Goal: Transaction & Acquisition: Obtain resource

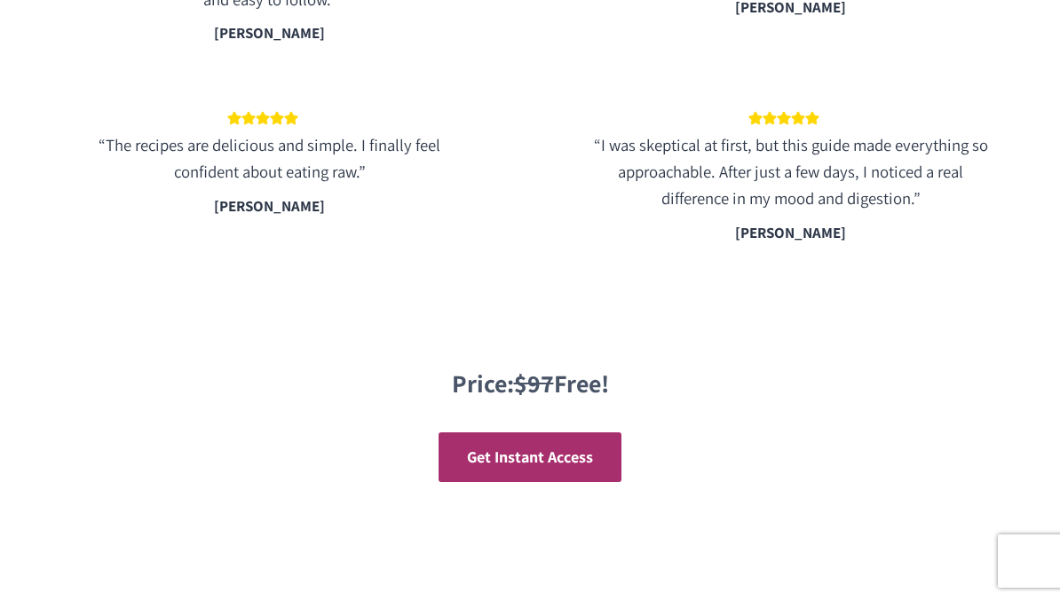
scroll to position [3231, 0]
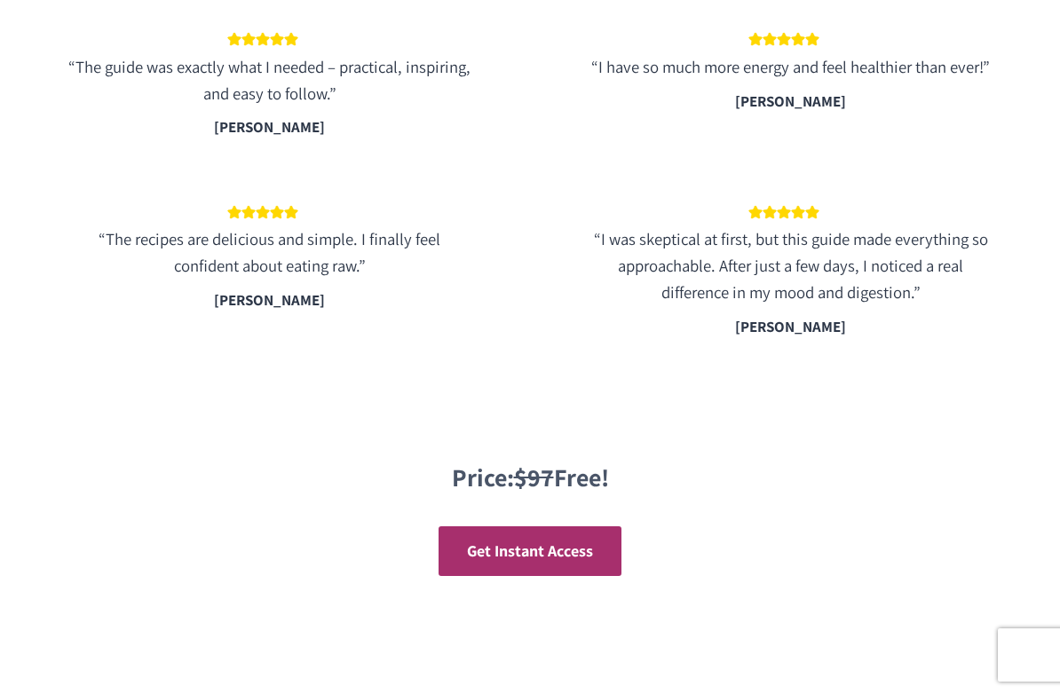
click at [552, 541] on span "Get Instant Access" at bounding box center [530, 551] width 126 height 20
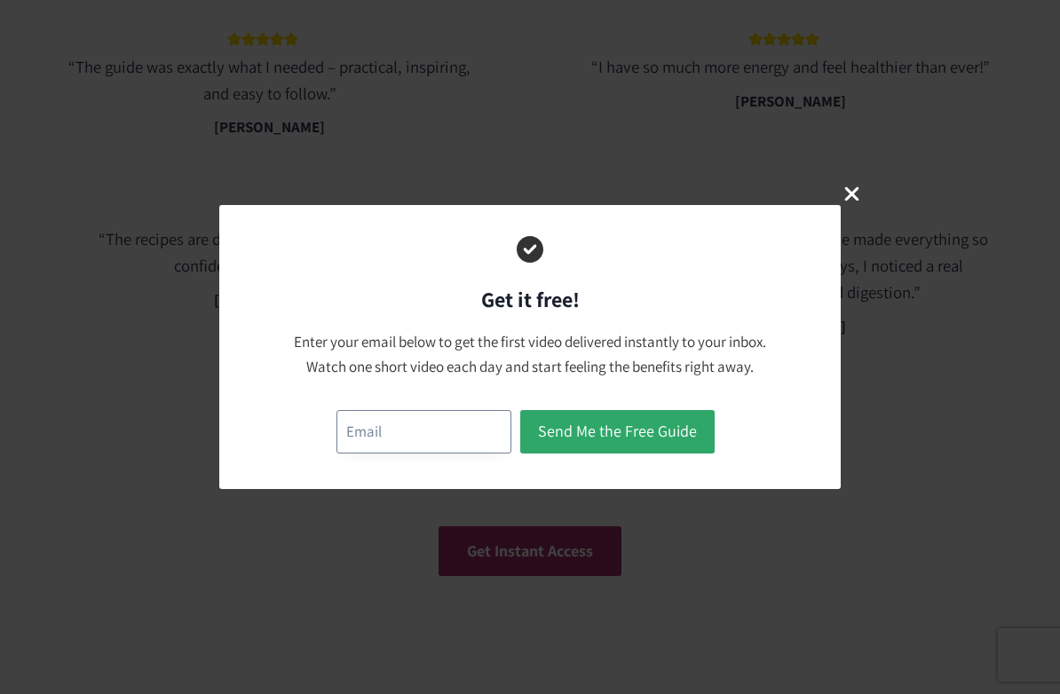
click at [396, 422] on input "email" at bounding box center [423, 431] width 175 height 43
type input "orborborb@hotmail.com"
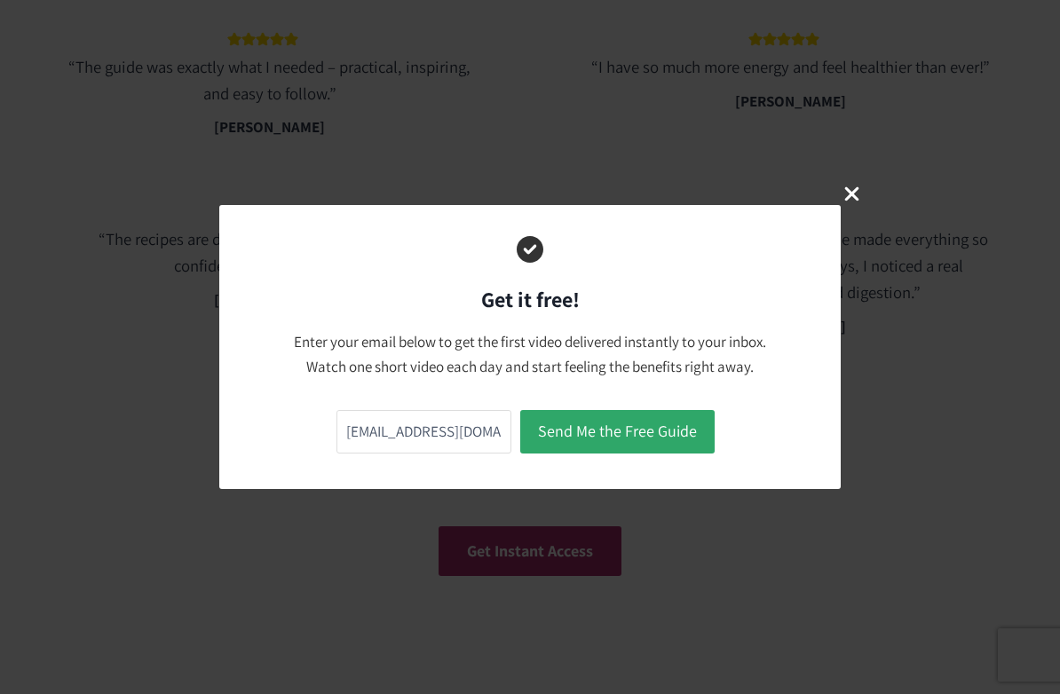
click at [621, 421] on button "Send Me the Free Guide" at bounding box center [617, 431] width 194 height 43
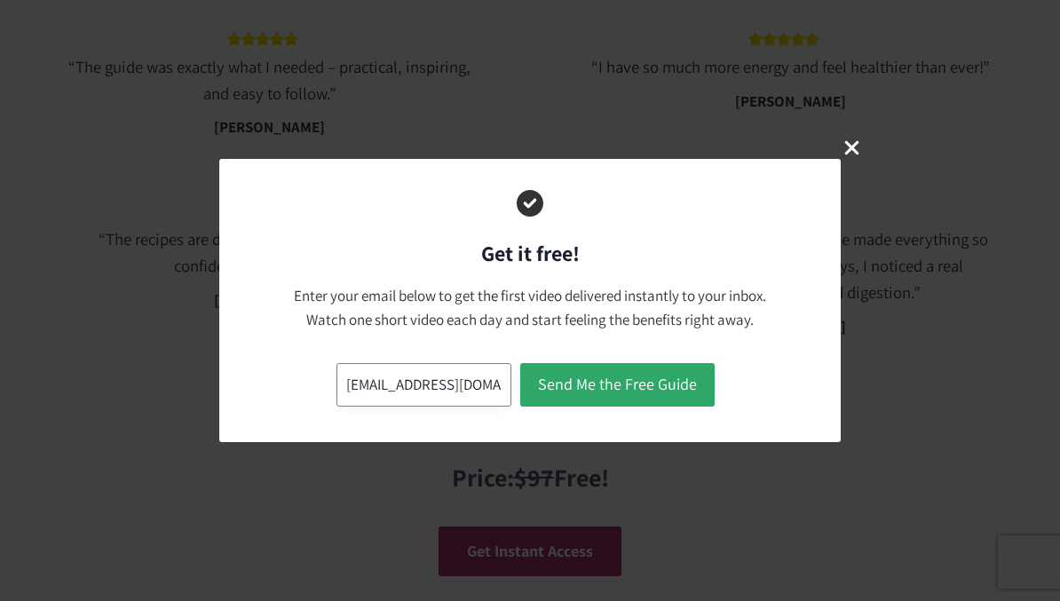
click at [488, 386] on input "orborborb@hotmail.com" at bounding box center [423, 384] width 175 height 43
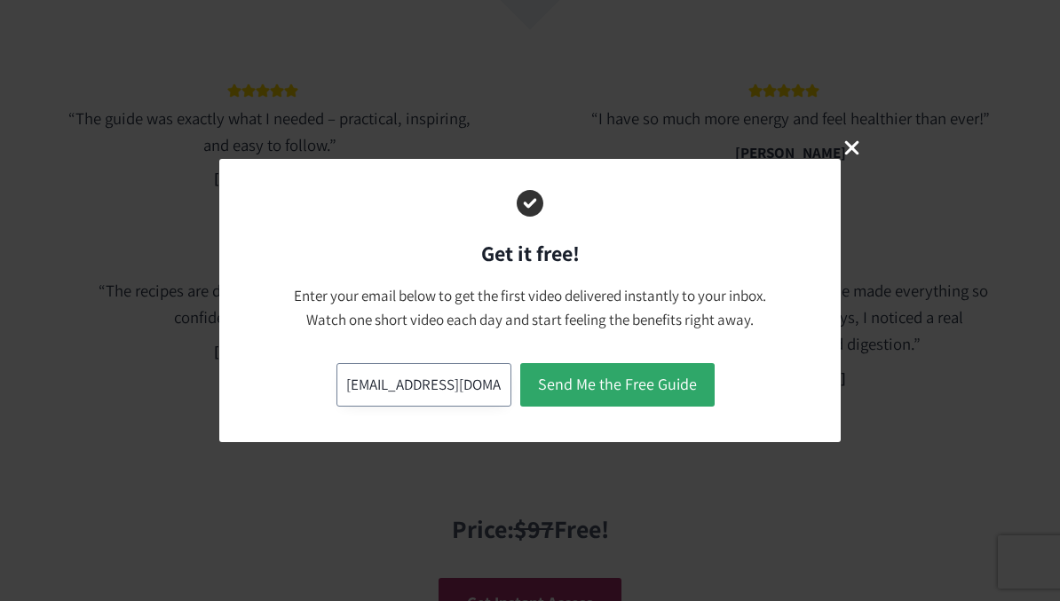
scroll to position [3177, 0]
click at [854, 130] on div "Get it free! Enter your email below to get the first video delivered instantly …" at bounding box center [530, 300] width 1060 height 601
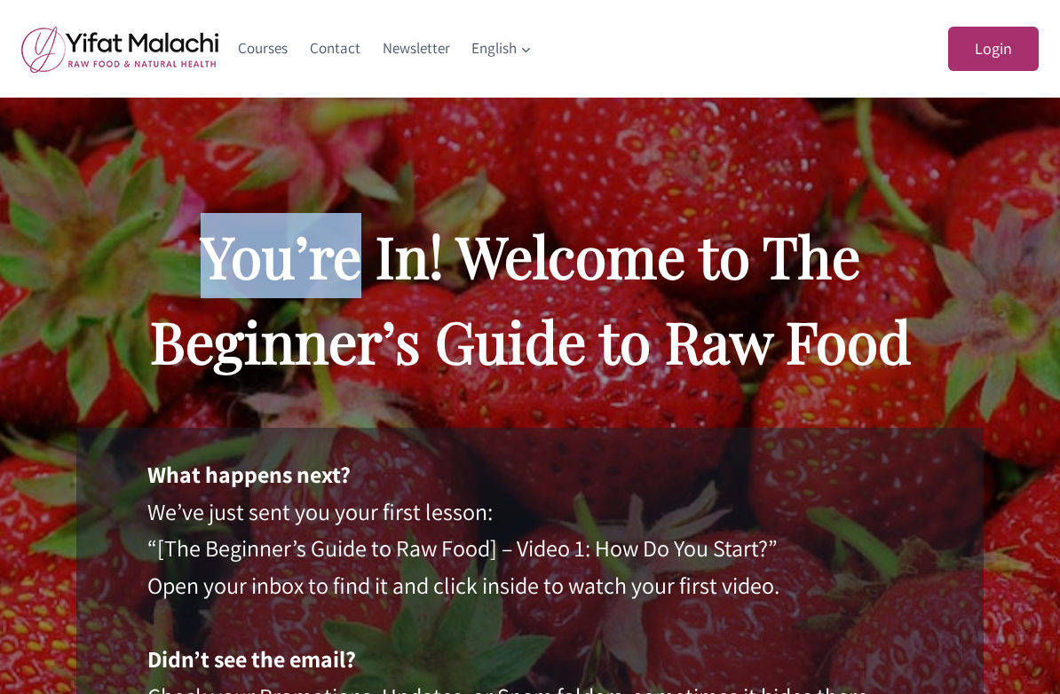
click at [799, 258] on h2 "You’re In! Welcome to The Beginner’s Guide to Raw Food" at bounding box center [529, 298] width 907 height 170
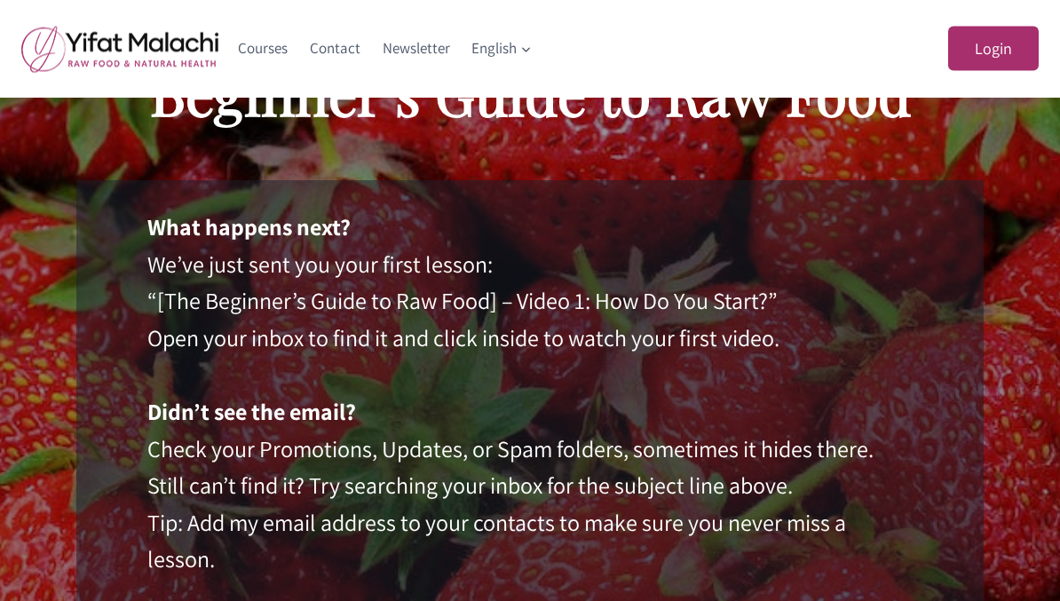
scroll to position [235, 0]
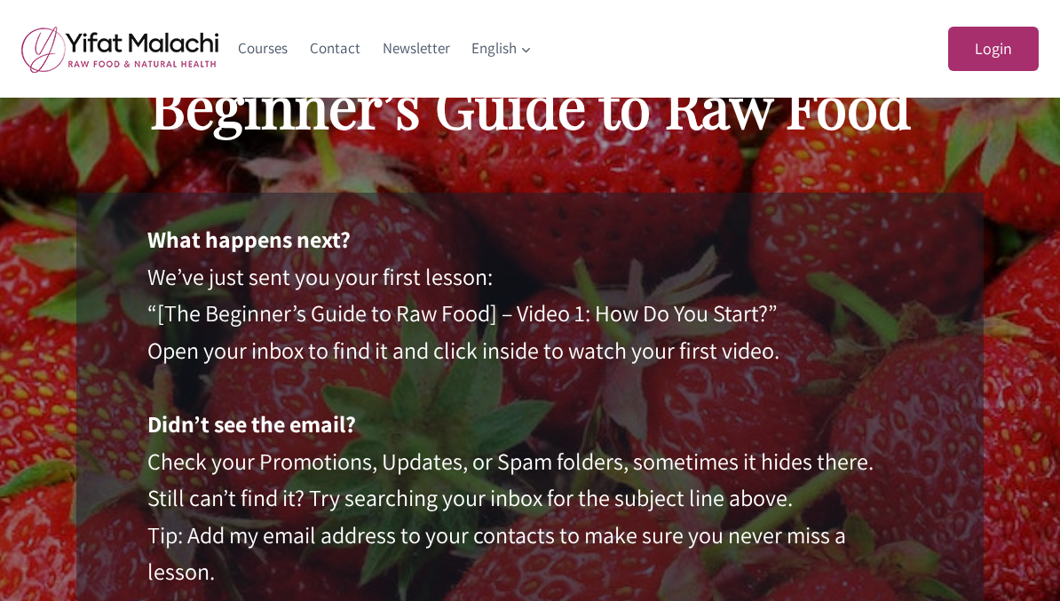
click at [1006, 43] on link "Login" at bounding box center [993, 49] width 91 height 45
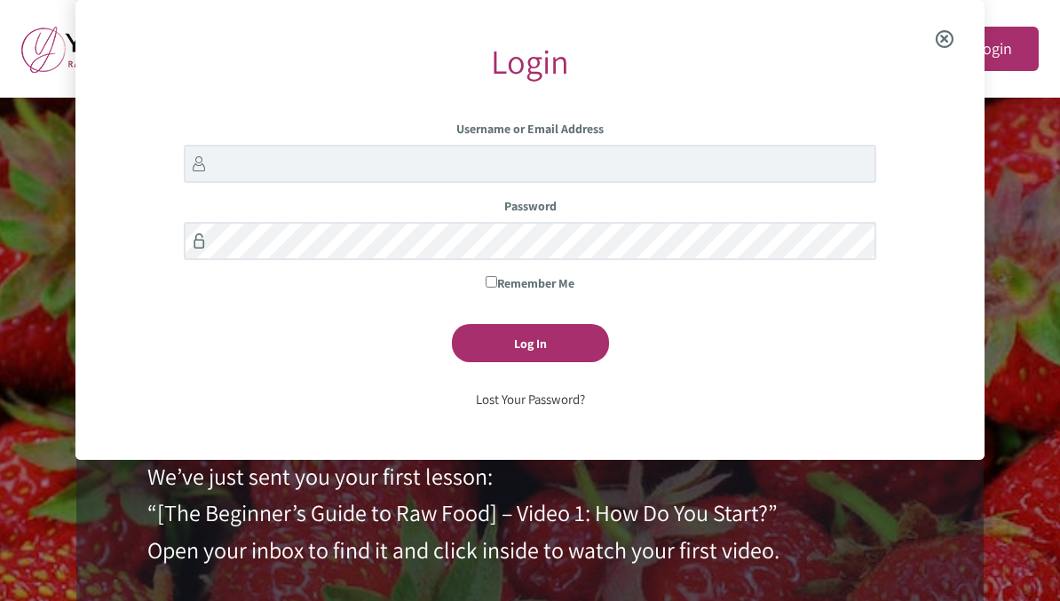
click at [952, 32] on span "Close the login modal" at bounding box center [945, 39] width 68 height 57
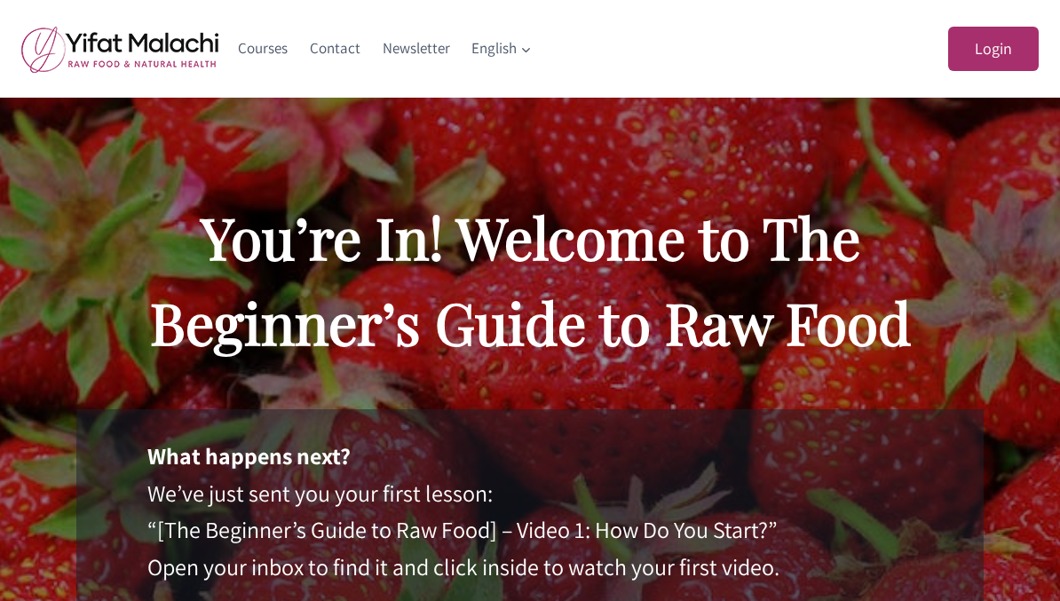
scroll to position [0, 0]
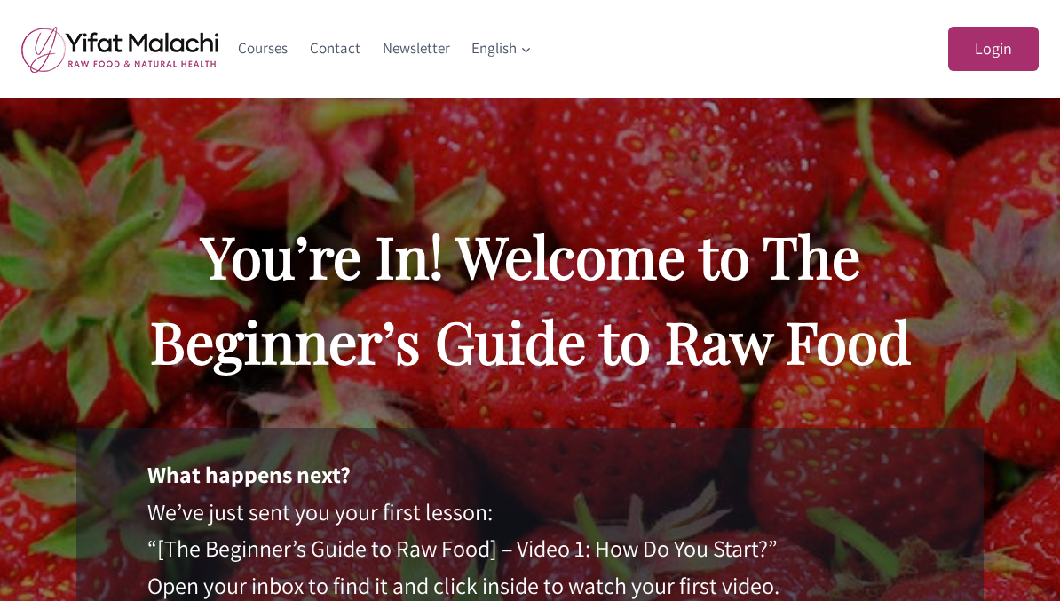
click at [1004, 55] on link "Login" at bounding box center [993, 49] width 91 height 45
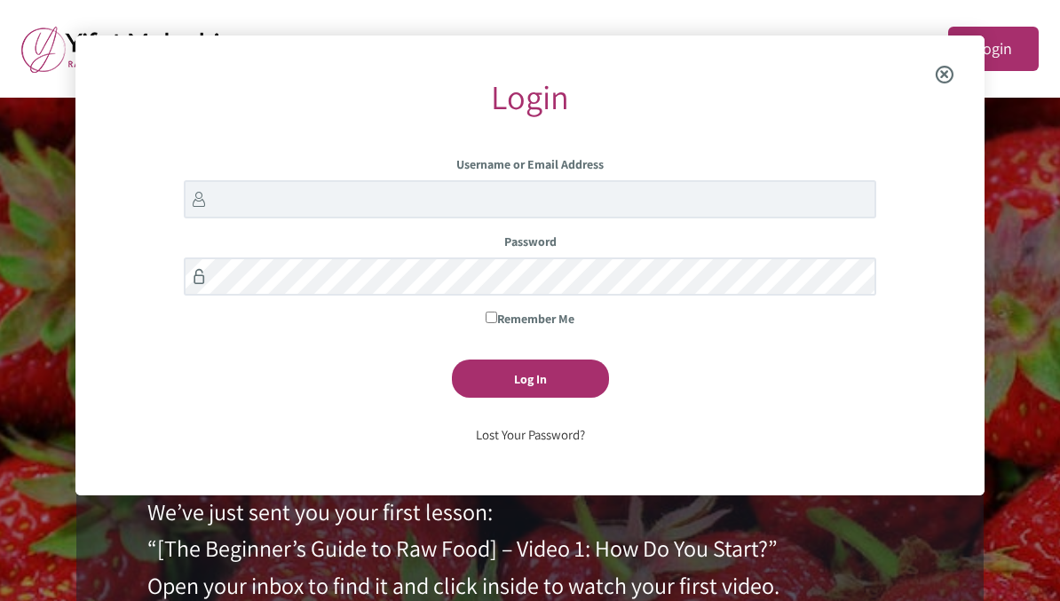
scroll to position [36, 0]
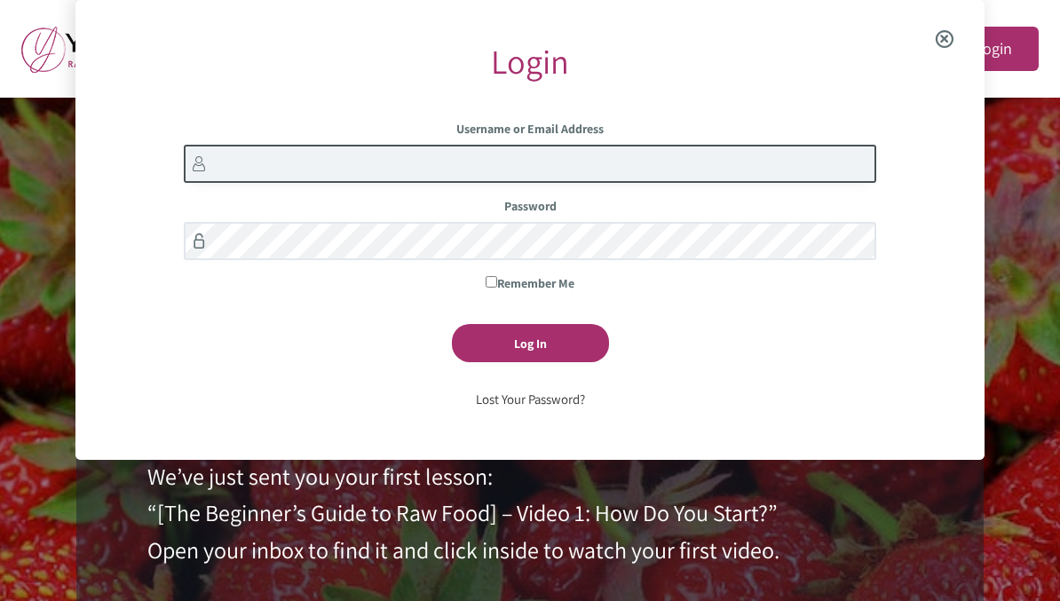
click at [588, 163] on input "Username or Email Address" at bounding box center [529, 164] width 691 height 38
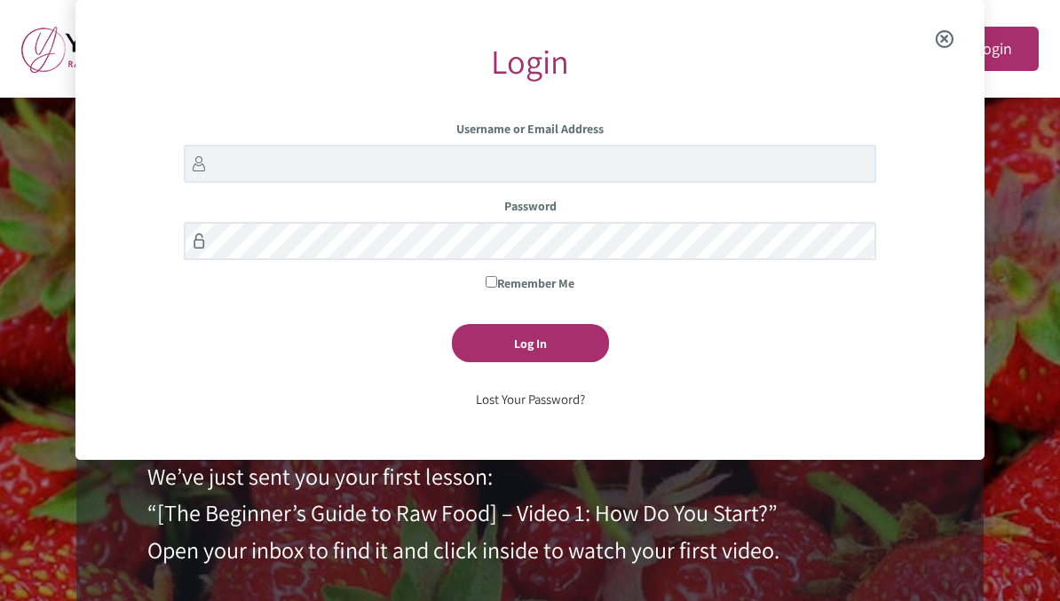
type input "orborborb@hotmail.com"
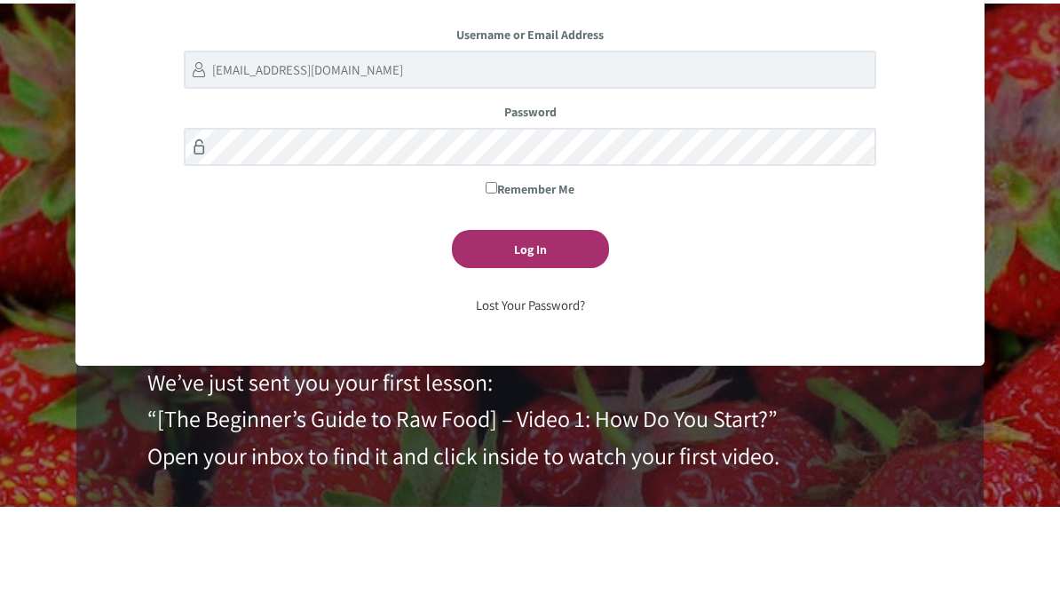
click at [501, 273] on label "Remember Me" at bounding box center [529, 283] width 691 height 20
click at [497, 276] on input "Remember Me" at bounding box center [491, 282] width 12 height 12
checkbox input "true"
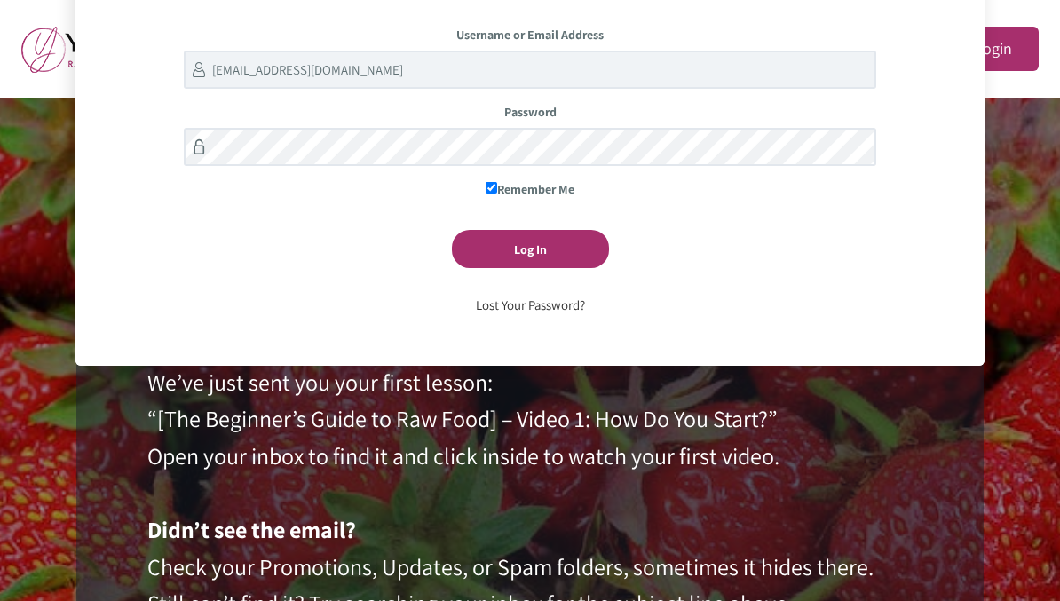
click at [563, 241] on input "Log In" at bounding box center [530, 249] width 157 height 38
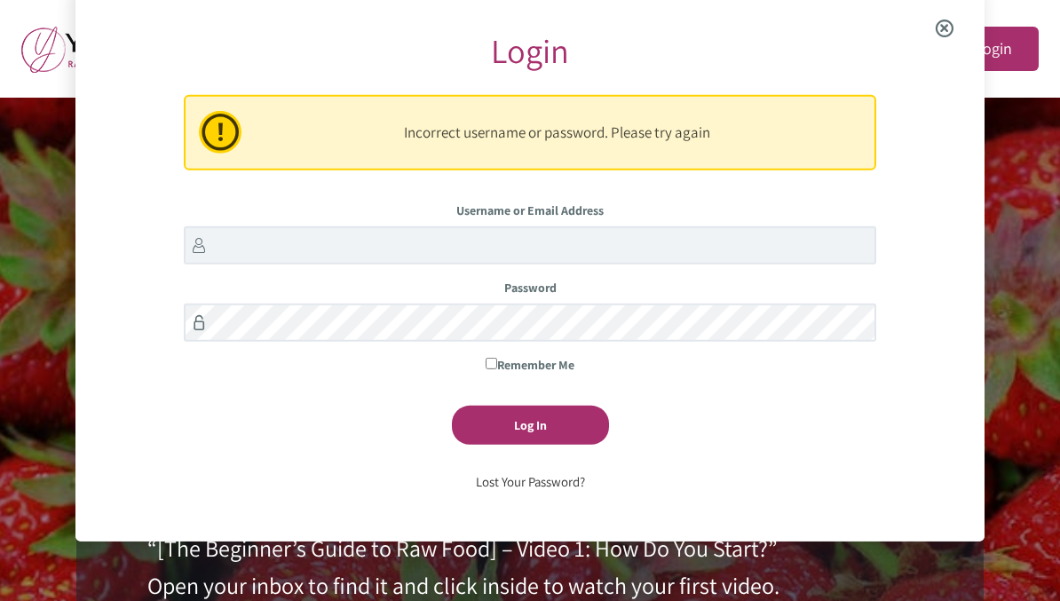
click at [952, 23] on span "Close the login modal" at bounding box center [945, 28] width 68 height 57
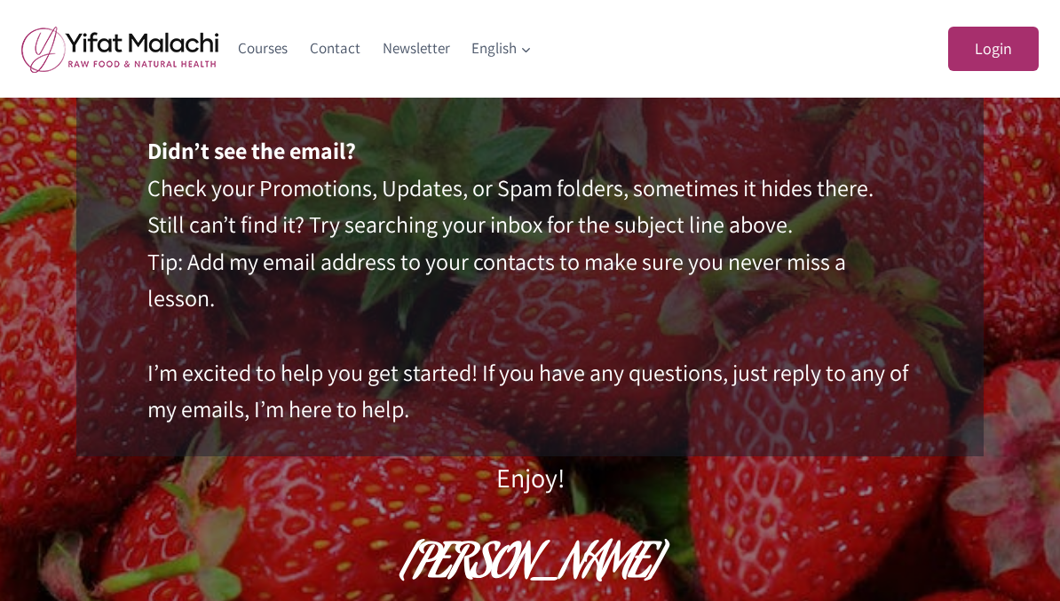
scroll to position [508, 0]
